Goal: Task Accomplishment & Management: Use online tool/utility

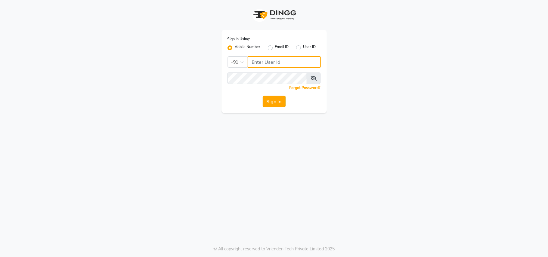
type input "7710808023"
click at [270, 103] on button "Sign In" at bounding box center [273, 101] width 23 height 11
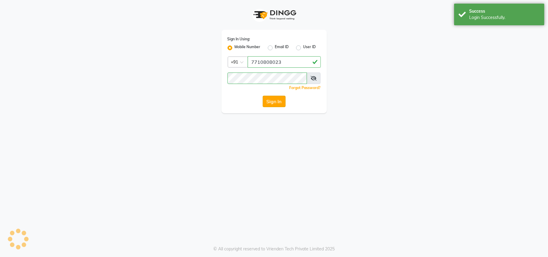
click at [270, 103] on button "Sign In" at bounding box center [273, 101] width 23 height 11
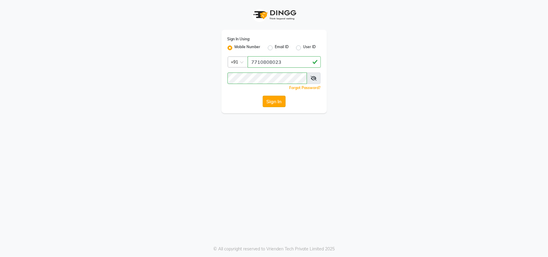
click at [271, 98] on button "Sign In" at bounding box center [273, 101] width 23 height 11
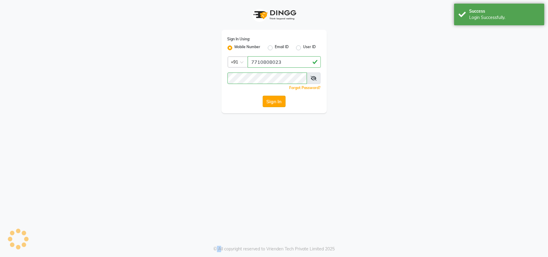
click at [271, 98] on div "Sign In" at bounding box center [273, 101] width 93 height 11
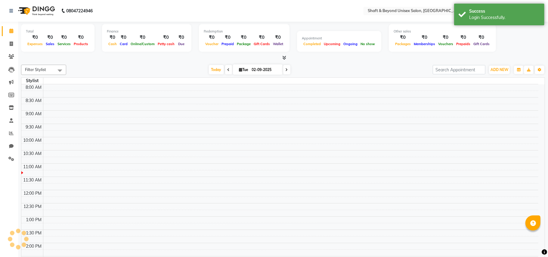
select select "en"
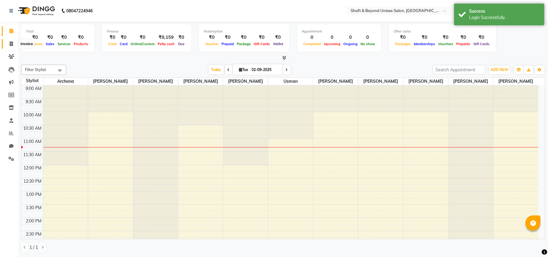
click at [11, 41] on icon at bounding box center [11, 43] width 3 height 5
select select "service"
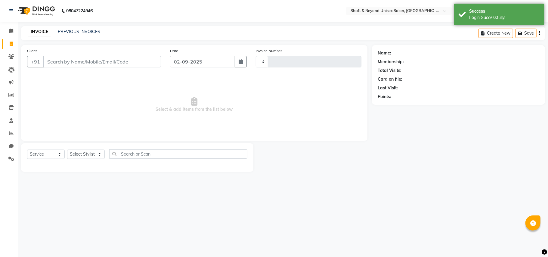
type input "2272"
select select "3878"
click at [76, 66] on input "Client" at bounding box center [102, 61] width 118 height 11
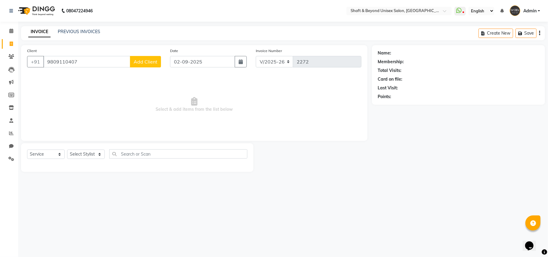
type input "9809110407"
click at [145, 62] on span "Add Client" at bounding box center [146, 62] width 24 height 6
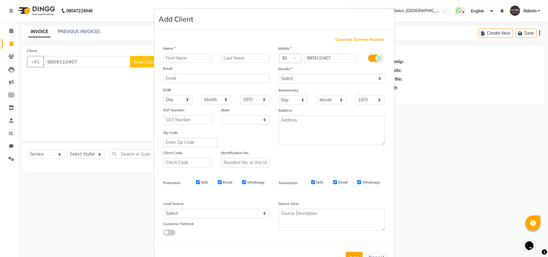
select select "22"
click at [186, 58] on input "text" at bounding box center [187, 58] width 49 height 9
type input "sachin"
click at [226, 62] on input "text" at bounding box center [245, 58] width 49 height 9
click at [240, 58] on input "[PERSON_NAME]" at bounding box center [245, 58] width 49 height 9
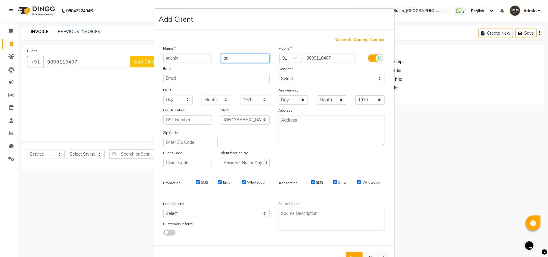
type input "a"
type input "[PERSON_NAME]"
click at [293, 76] on select "Select [DEMOGRAPHIC_DATA] [DEMOGRAPHIC_DATA] Other Prefer Not To Say" at bounding box center [331, 78] width 106 height 9
select select "[DEMOGRAPHIC_DATA]"
click at [278, 74] on select "Select [DEMOGRAPHIC_DATA] [DEMOGRAPHIC_DATA] Other Prefer Not To Say" at bounding box center [331, 78] width 106 height 9
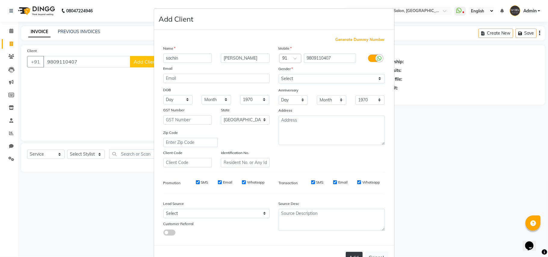
click at [347, 252] on button "Add" at bounding box center [353, 257] width 17 height 11
select select
select select "null"
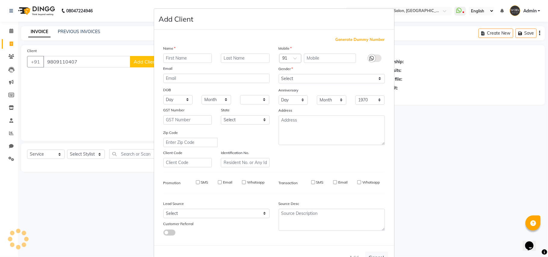
select select
checkbox input "false"
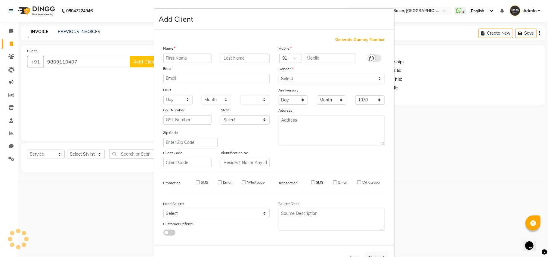
checkbox input "false"
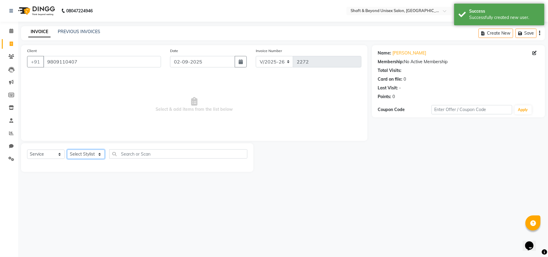
click at [77, 155] on select "Select Stylist Archana [PERSON_NAME] [PERSON_NAME] [PERSON_NAME] [PERSON_NAME] …" at bounding box center [86, 153] width 38 height 9
select select "34090"
click at [67, 149] on select "Select Stylist Archana [PERSON_NAME] [PERSON_NAME] [PERSON_NAME] [PERSON_NAME] …" at bounding box center [86, 153] width 38 height 9
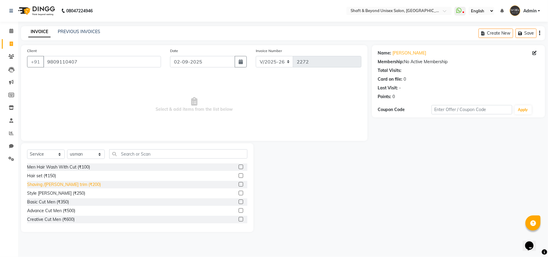
click at [71, 183] on div "Shaving /[PERSON_NAME] trim (₹200)" at bounding box center [64, 184] width 74 height 6
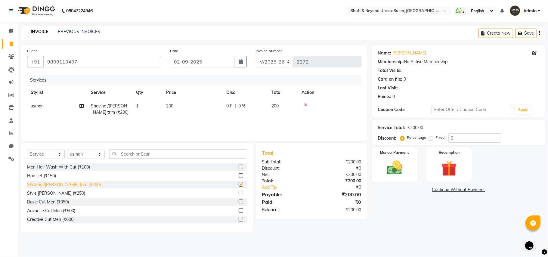
checkbox input "false"
click at [63, 200] on div "Basic Cut Men (₹350)" at bounding box center [48, 202] width 42 height 6
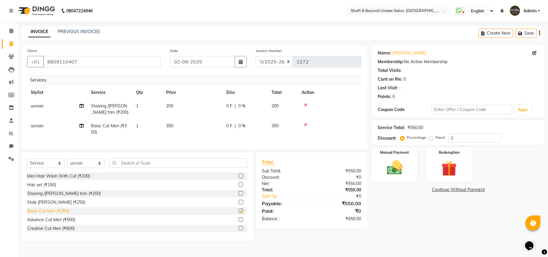
checkbox input "false"
click at [233, 119] on td "0 F | 0 %" at bounding box center [245, 129] width 45 height 20
select select "34090"
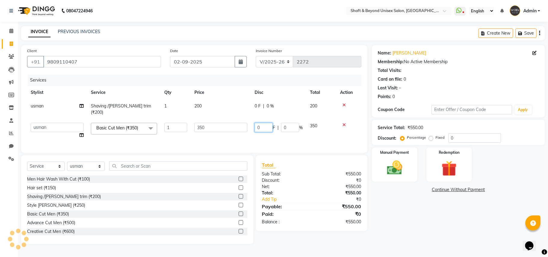
click at [265, 123] on input "0" at bounding box center [263, 127] width 18 height 9
type input "100"
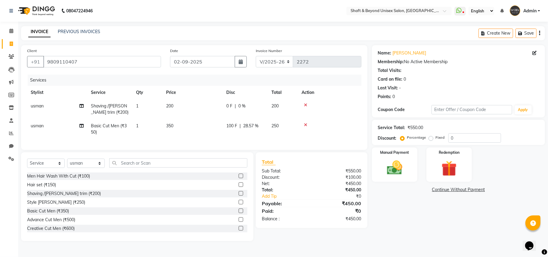
click at [257, 134] on td "100 F | 28.57 %" at bounding box center [245, 129] width 45 height 20
select select "34090"
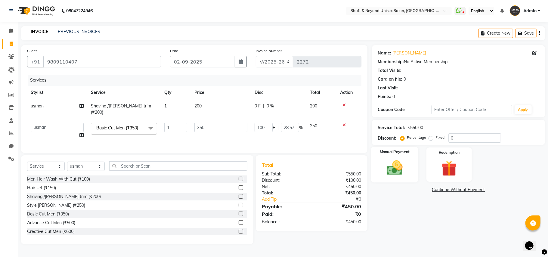
click at [391, 173] on img at bounding box center [394, 167] width 26 height 19
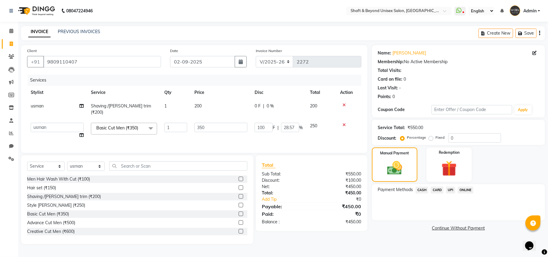
click at [466, 190] on span "ONLINE" at bounding box center [465, 189] width 16 height 7
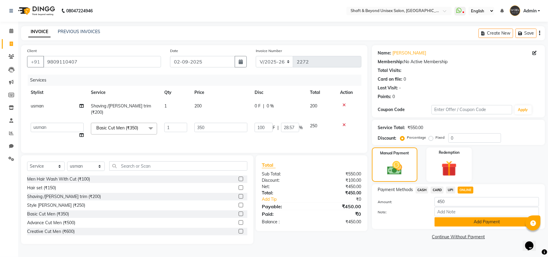
click at [459, 222] on button "Add Payment" at bounding box center [486, 221] width 104 height 9
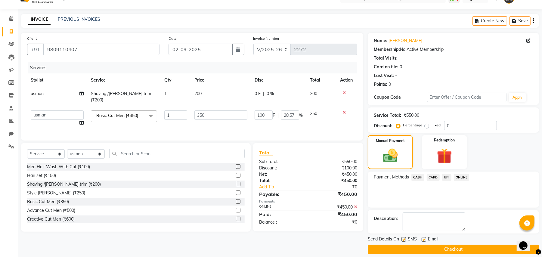
scroll to position [19, 0]
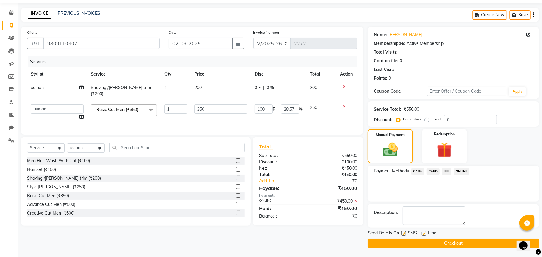
click at [438, 242] on button "Checkout" at bounding box center [452, 242] width 171 height 9
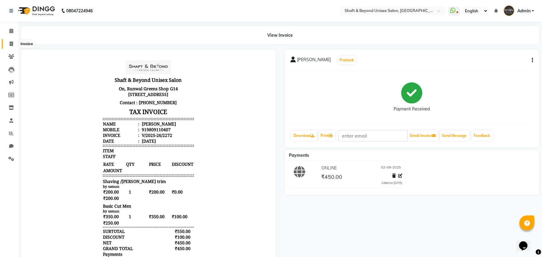
click at [11, 42] on icon at bounding box center [11, 43] width 3 height 5
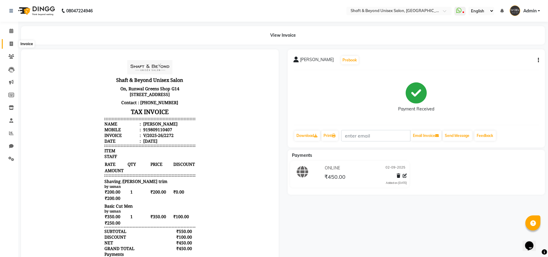
select select "3878"
select select "service"
